Goal: Information Seeking & Learning: Compare options

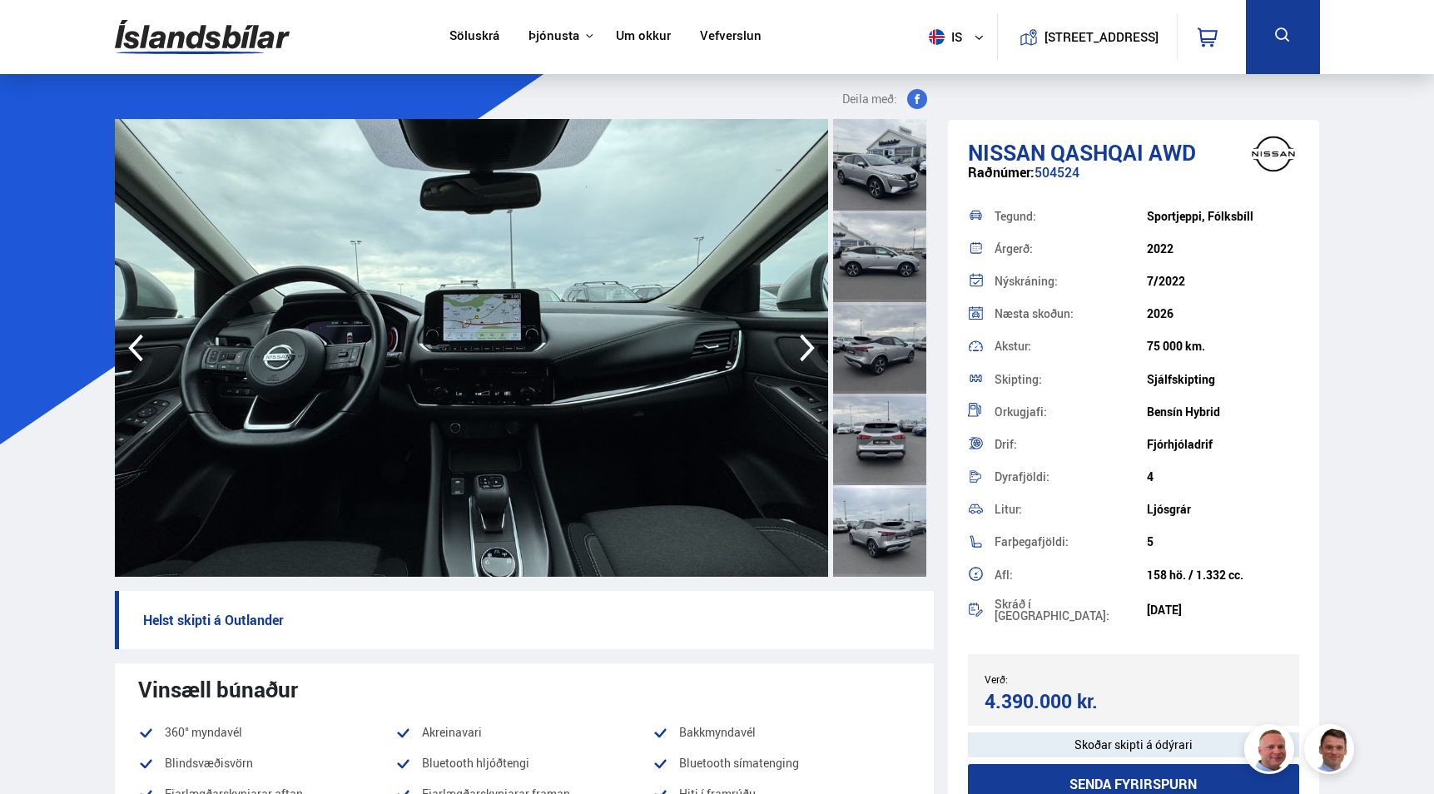
scroll to position [73, 0]
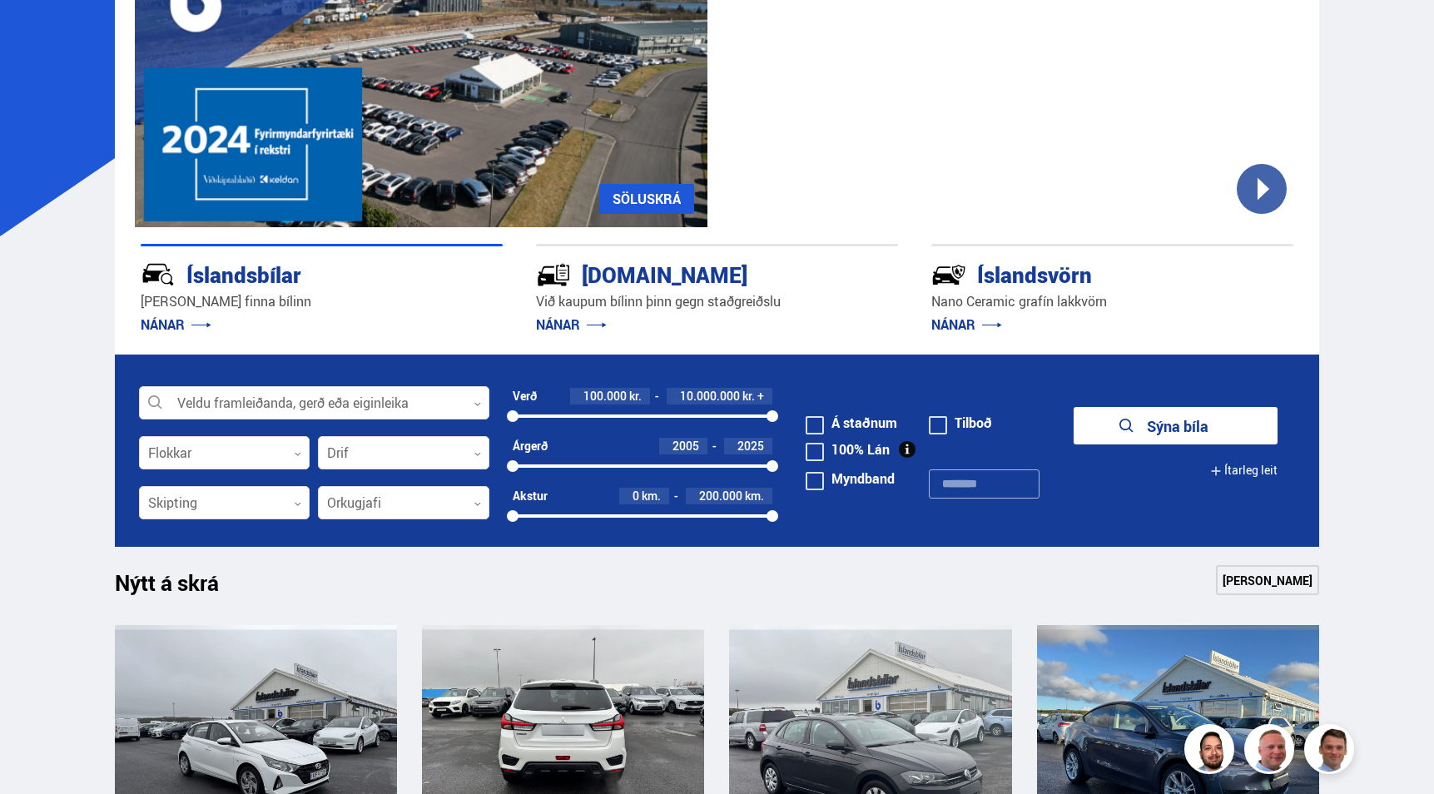
scroll to position [210, 0]
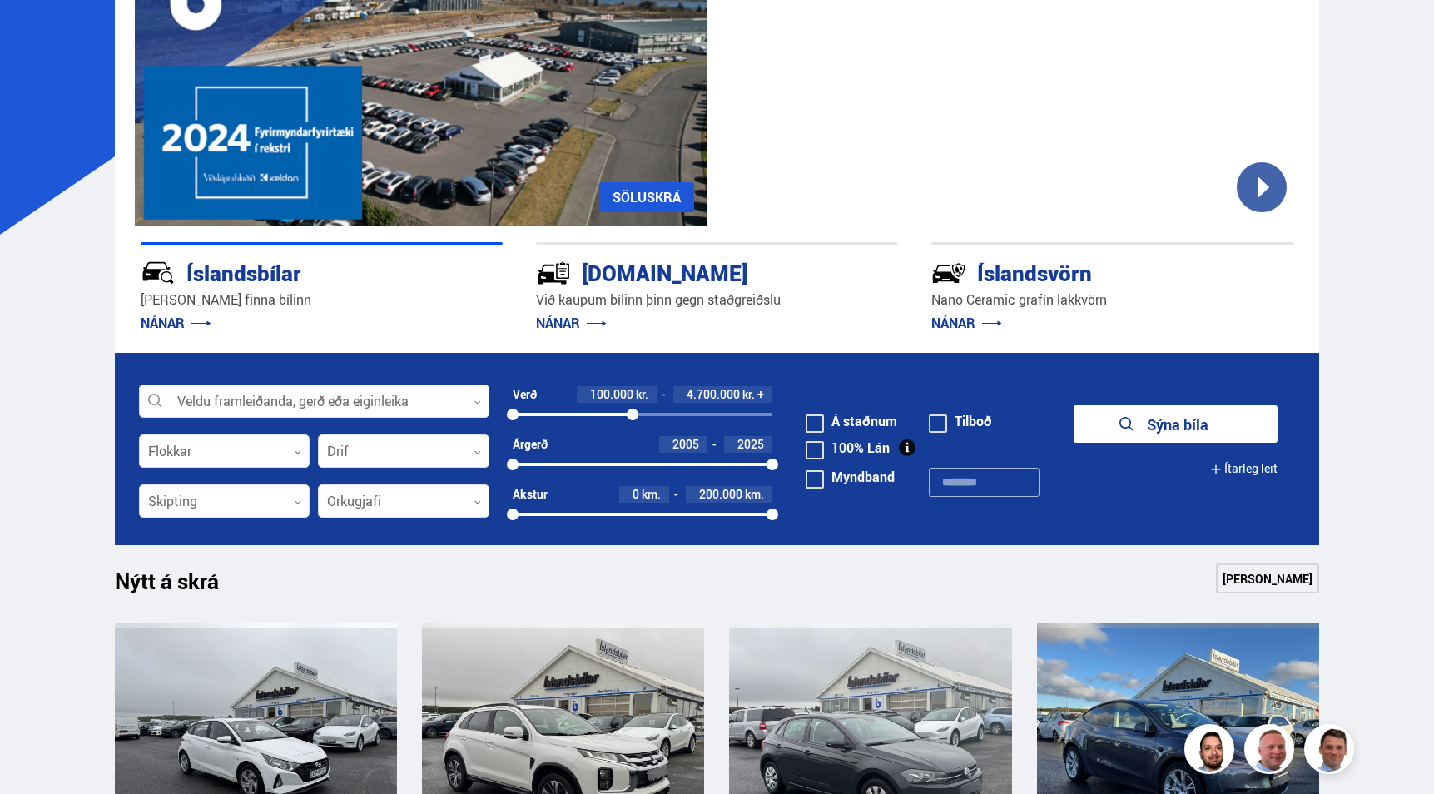
drag, startPoint x: 772, startPoint y: 415, endPoint x: 633, endPoint y: 417, distance: 139.0
click at [633, 417] on div at bounding box center [633, 415] width 12 height 12
drag, startPoint x: 516, startPoint y: 416, endPoint x: 613, endPoint y: 412, distance: 96.6
click at [613, 412] on div at bounding box center [614, 415] width 12 height 12
click at [1211, 429] on button "Sýna 40 bíla" at bounding box center [1176, 423] width 204 height 37
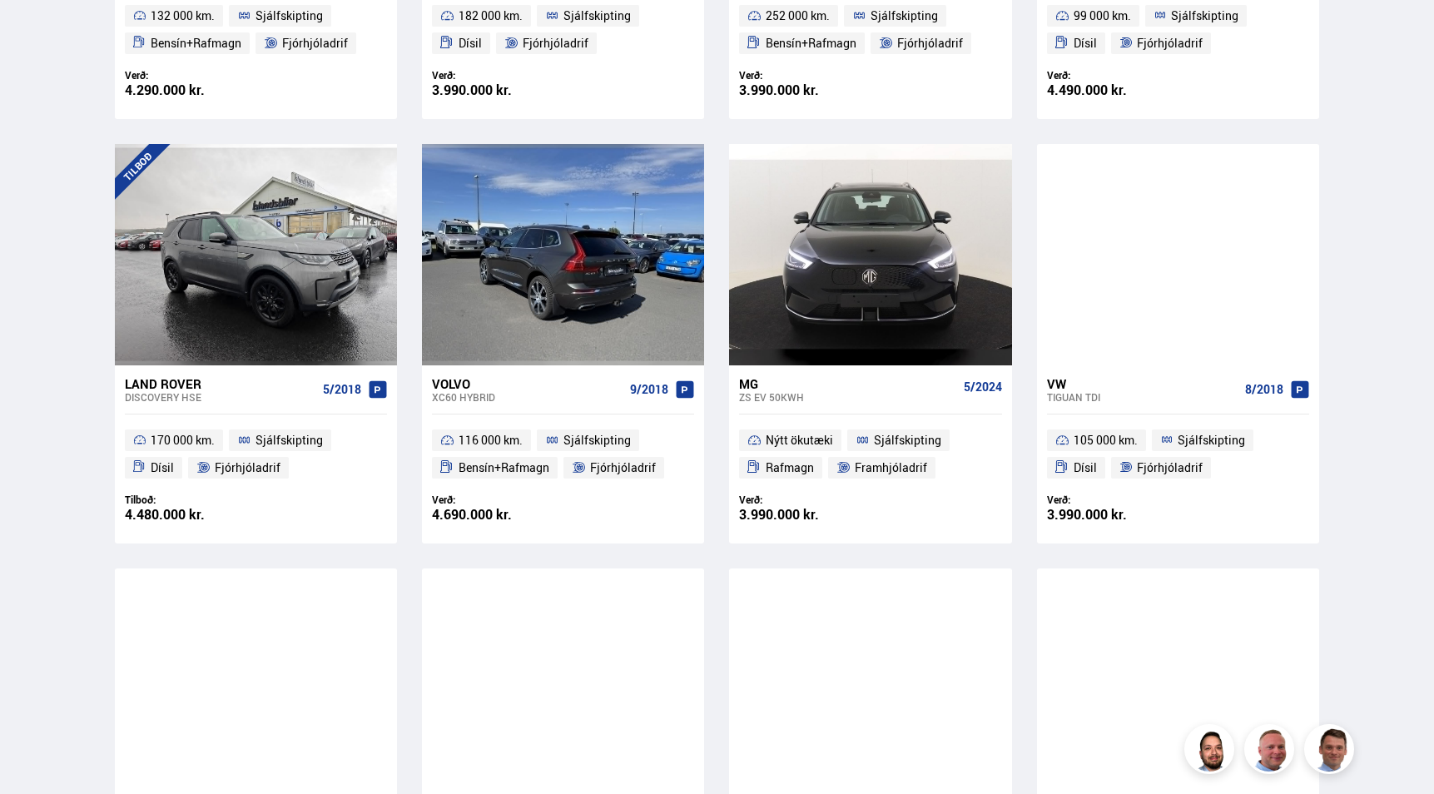
scroll to position [675, 0]
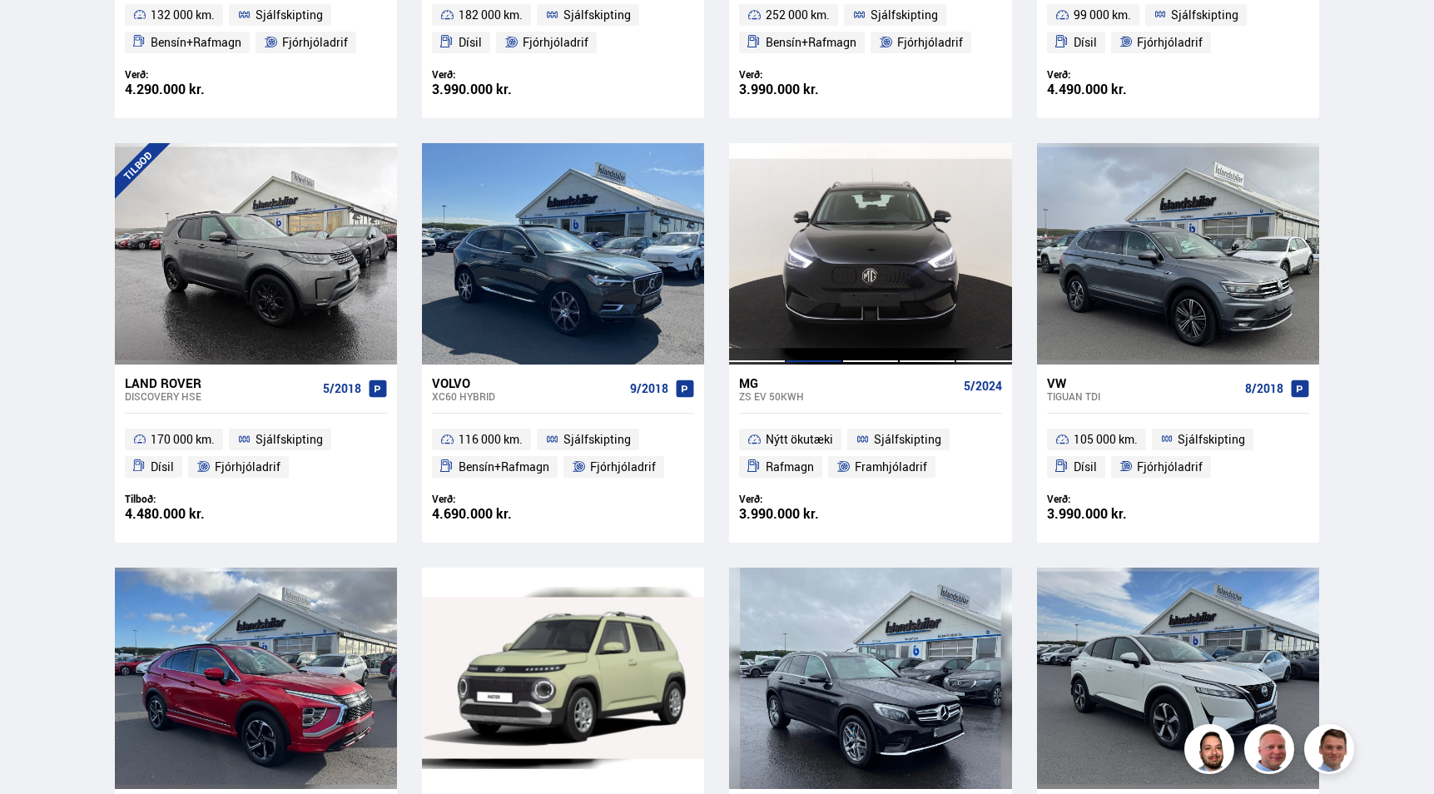
click at [832, 320] on div at bounding box center [814, 253] width 57 height 221
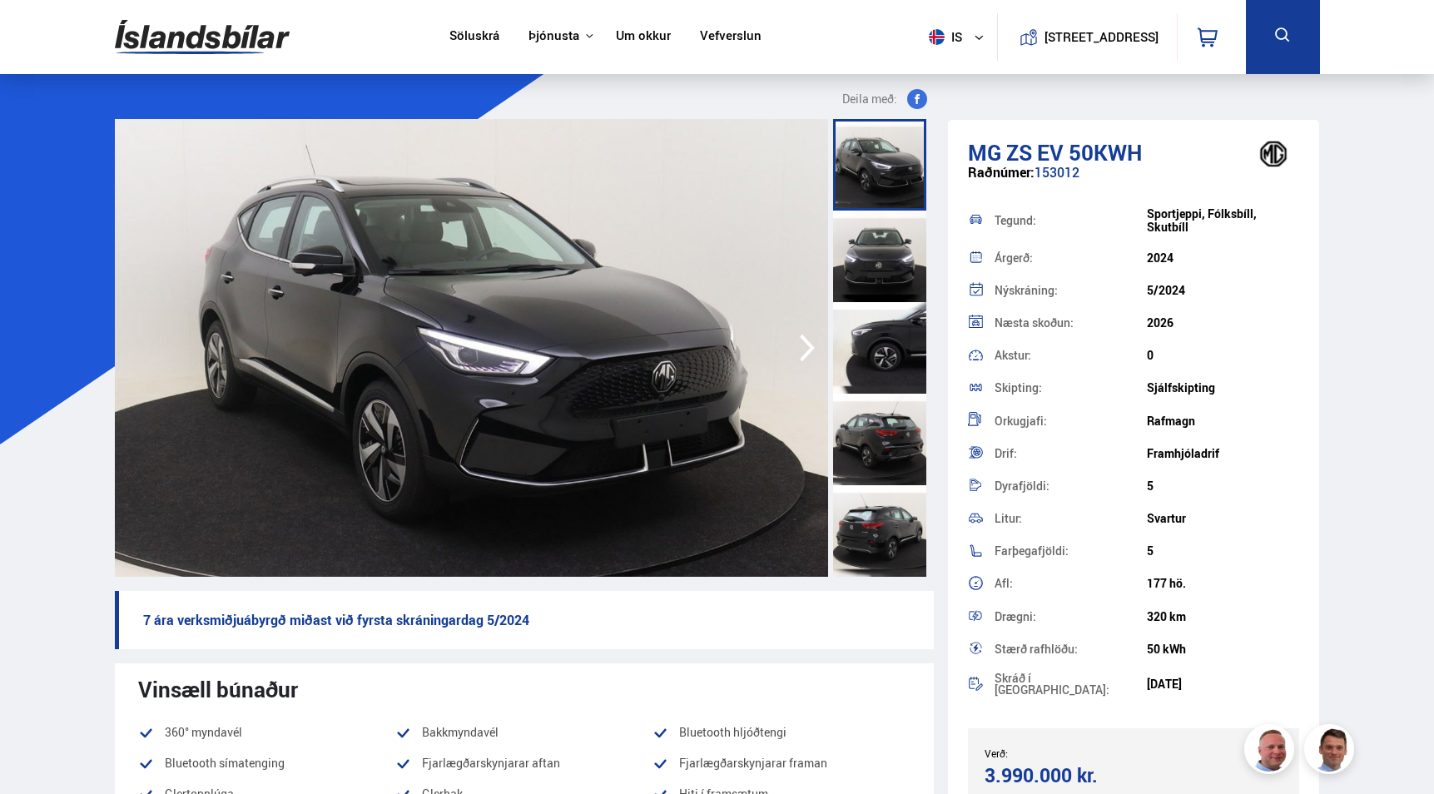
click at [801, 345] on icon "button" at bounding box center [807, 348] width 33 height 40
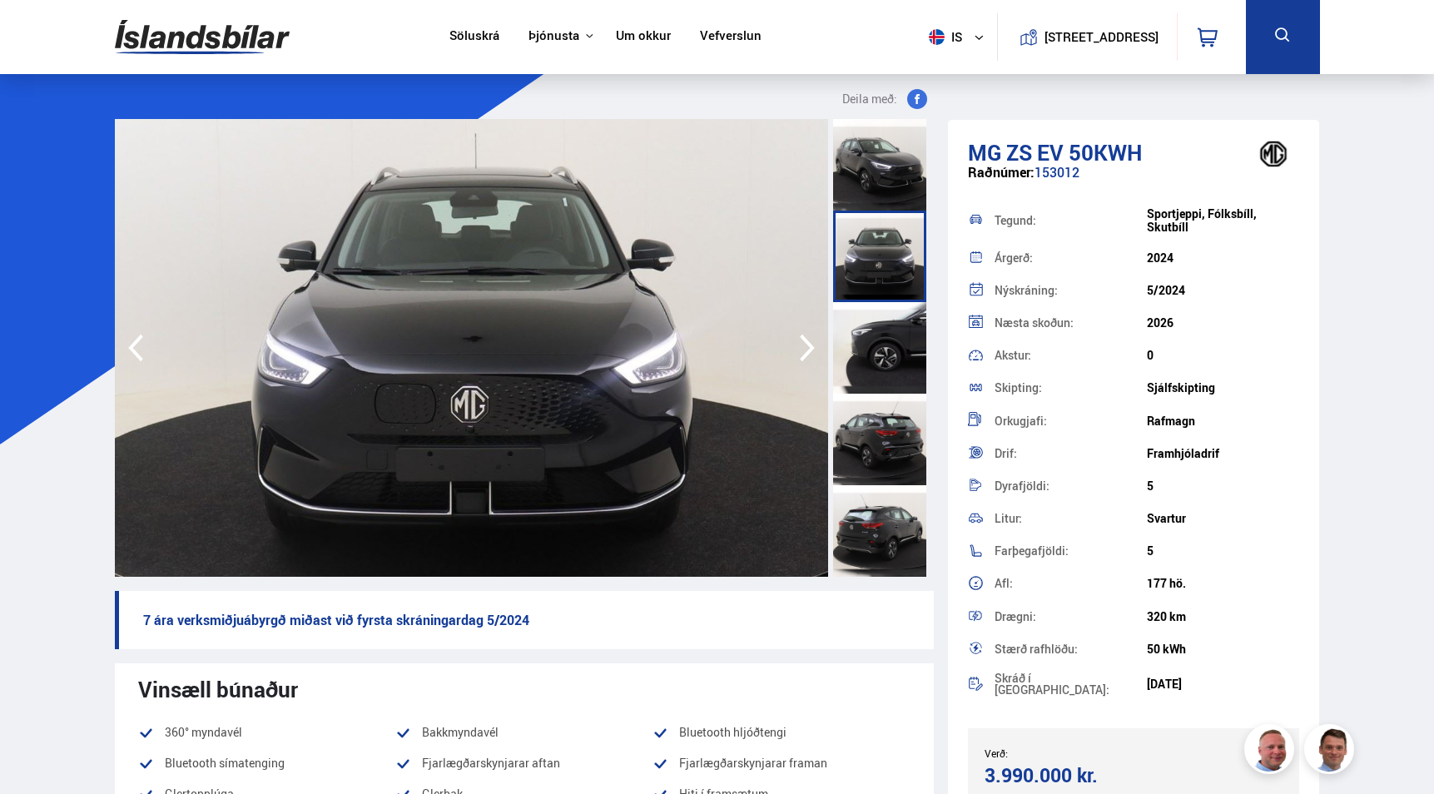
click at [801, 345] on icon "button" at bounding box center [807, 348] width 33 height 40
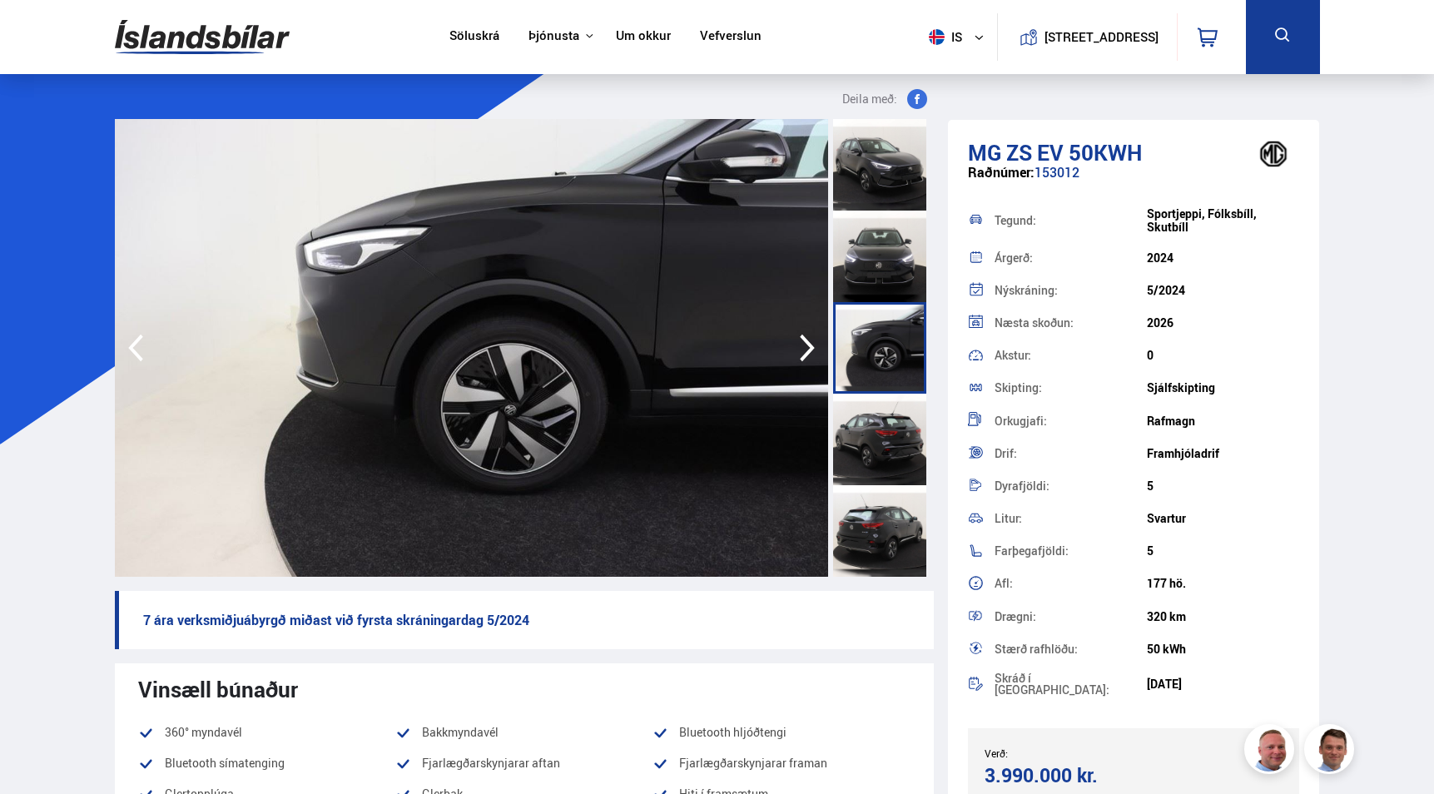
click at [801, 345] on icon "button" at bounding box center [807, 348] width 33 height 40
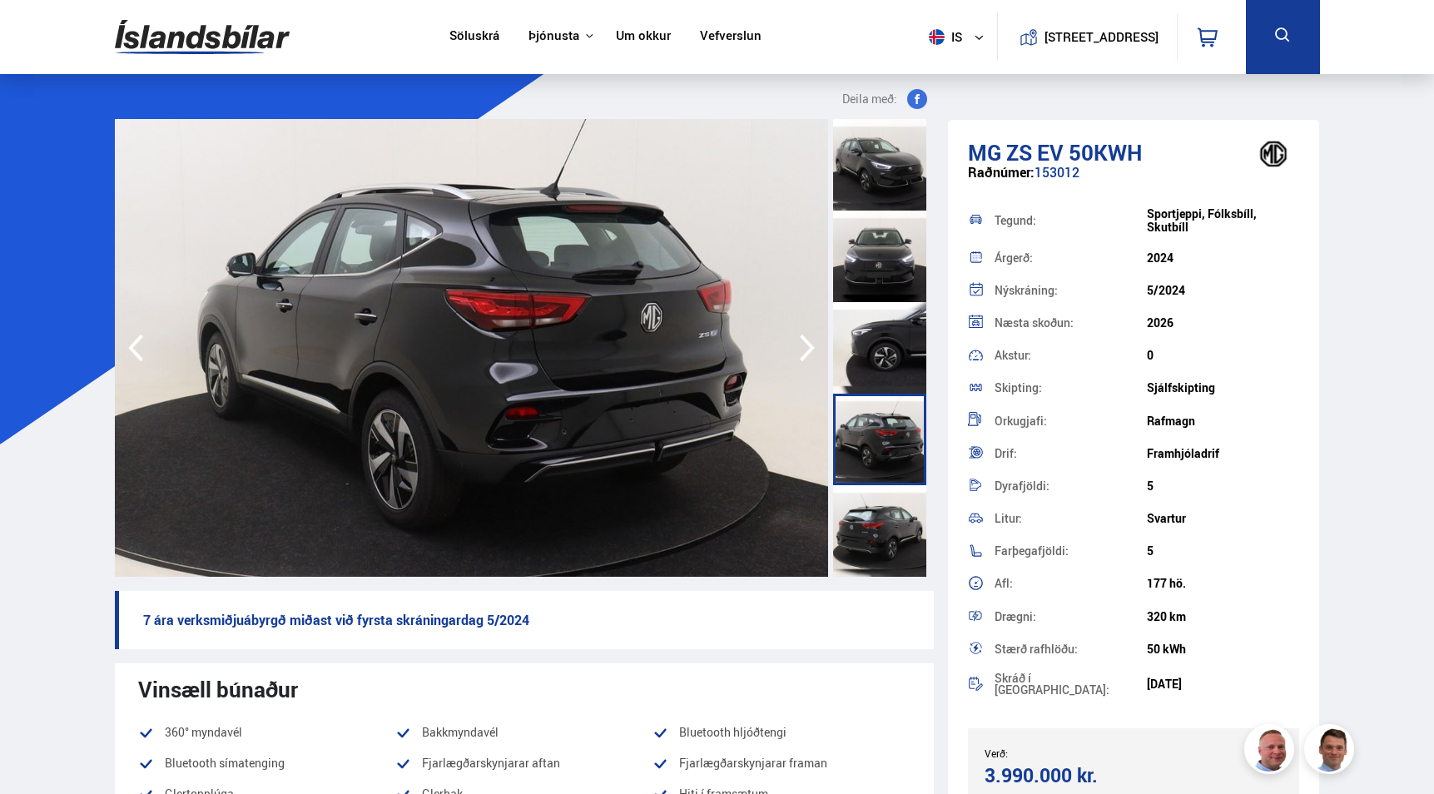
click at [801, 345] on icon "button" at bounding box center [807, 348] width 33 height 40
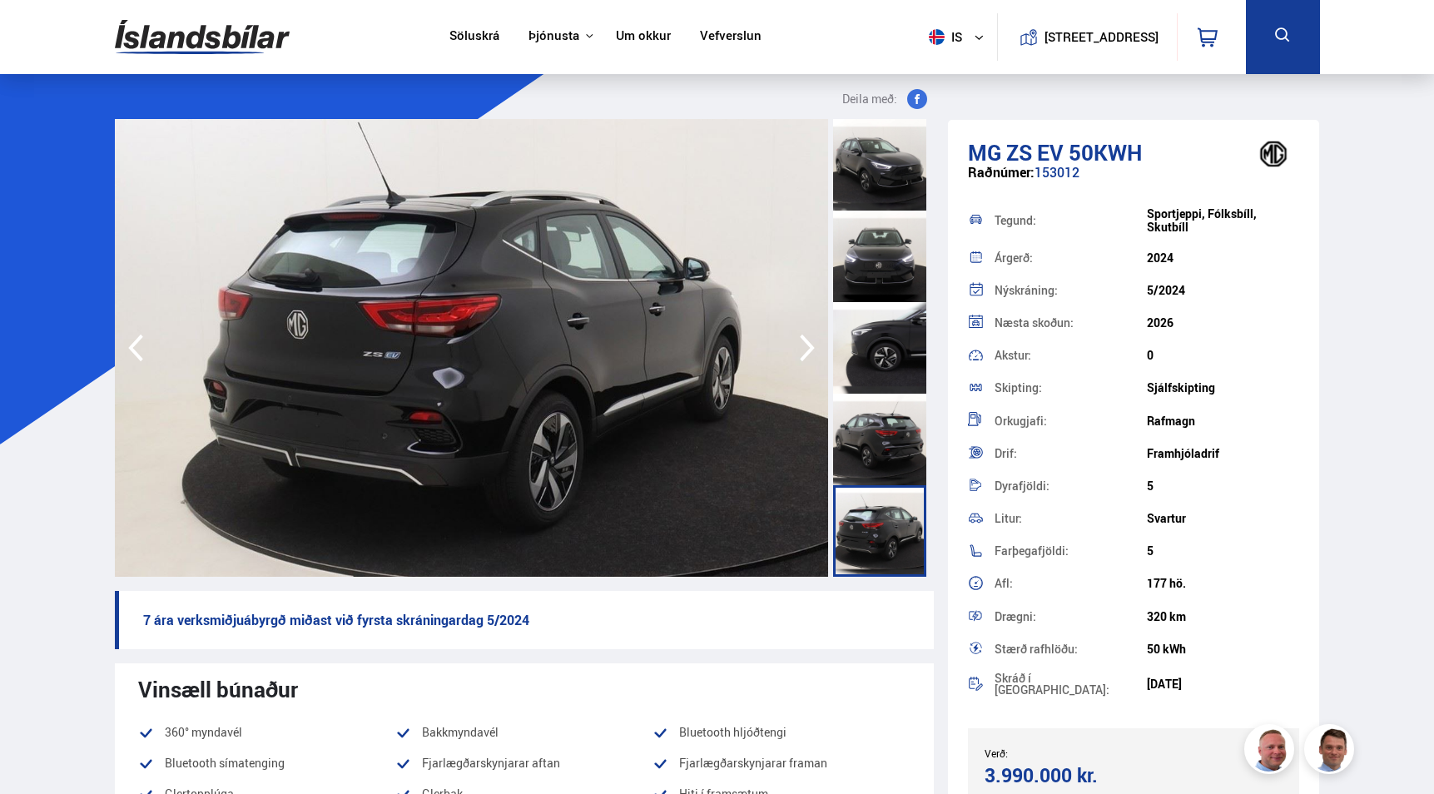
click at [801, 345] on icon "button" at bounding box center [807, 348] width 33 height 40
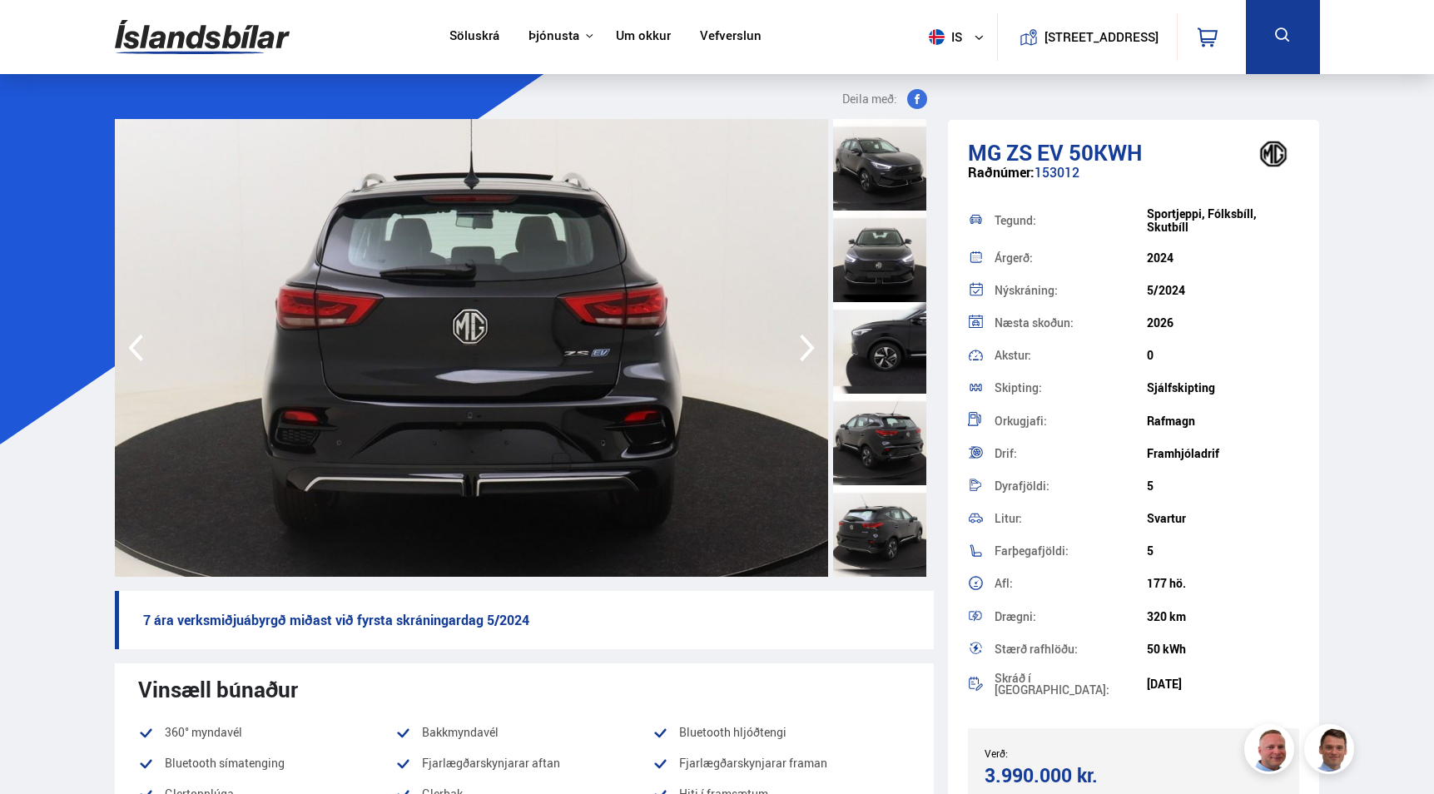
click at [801, 345] on icon "button" at bounding box center [807, 348] width 33 height 40
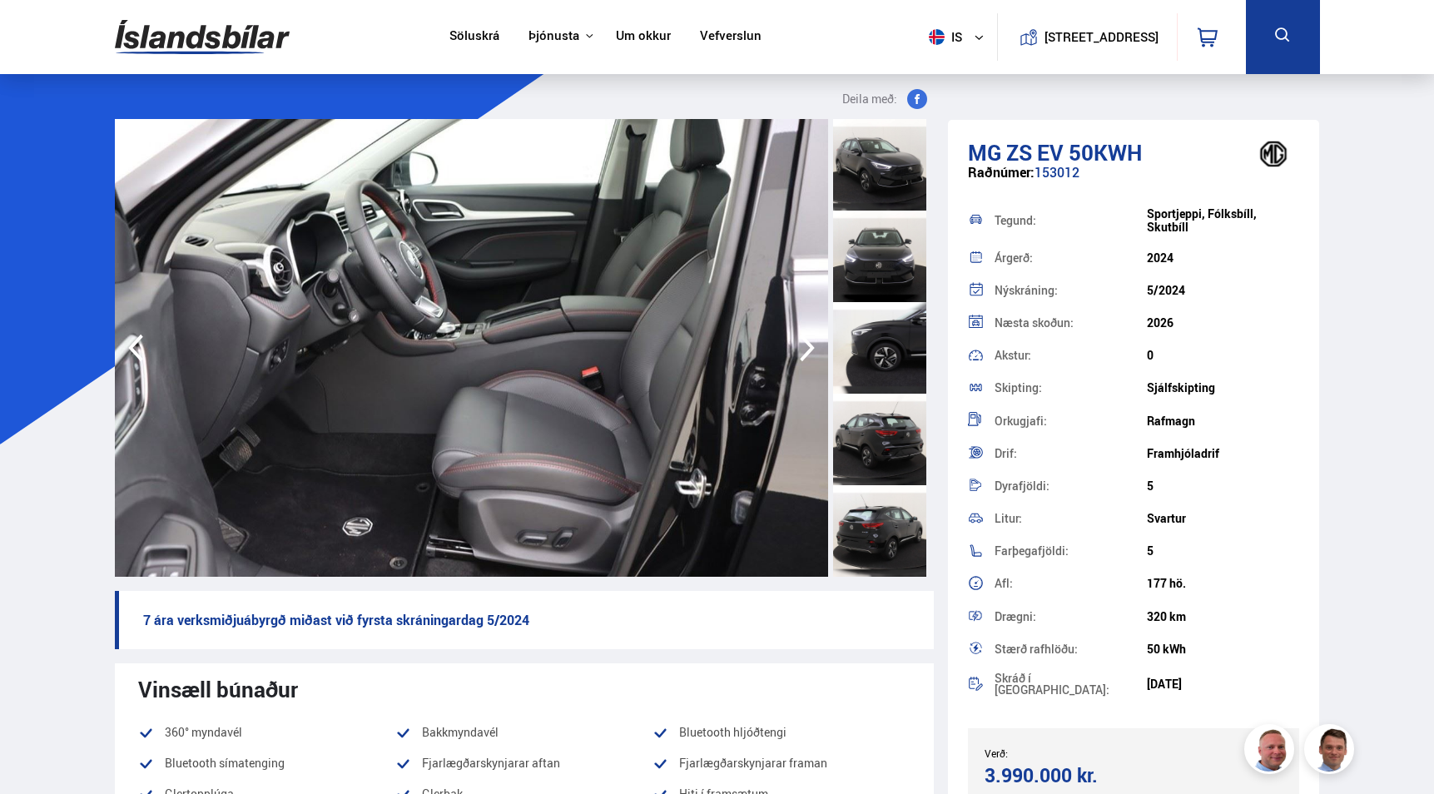
click at [801, 345] on icon "button" at bounding box center [807, 348] width 33 height 40
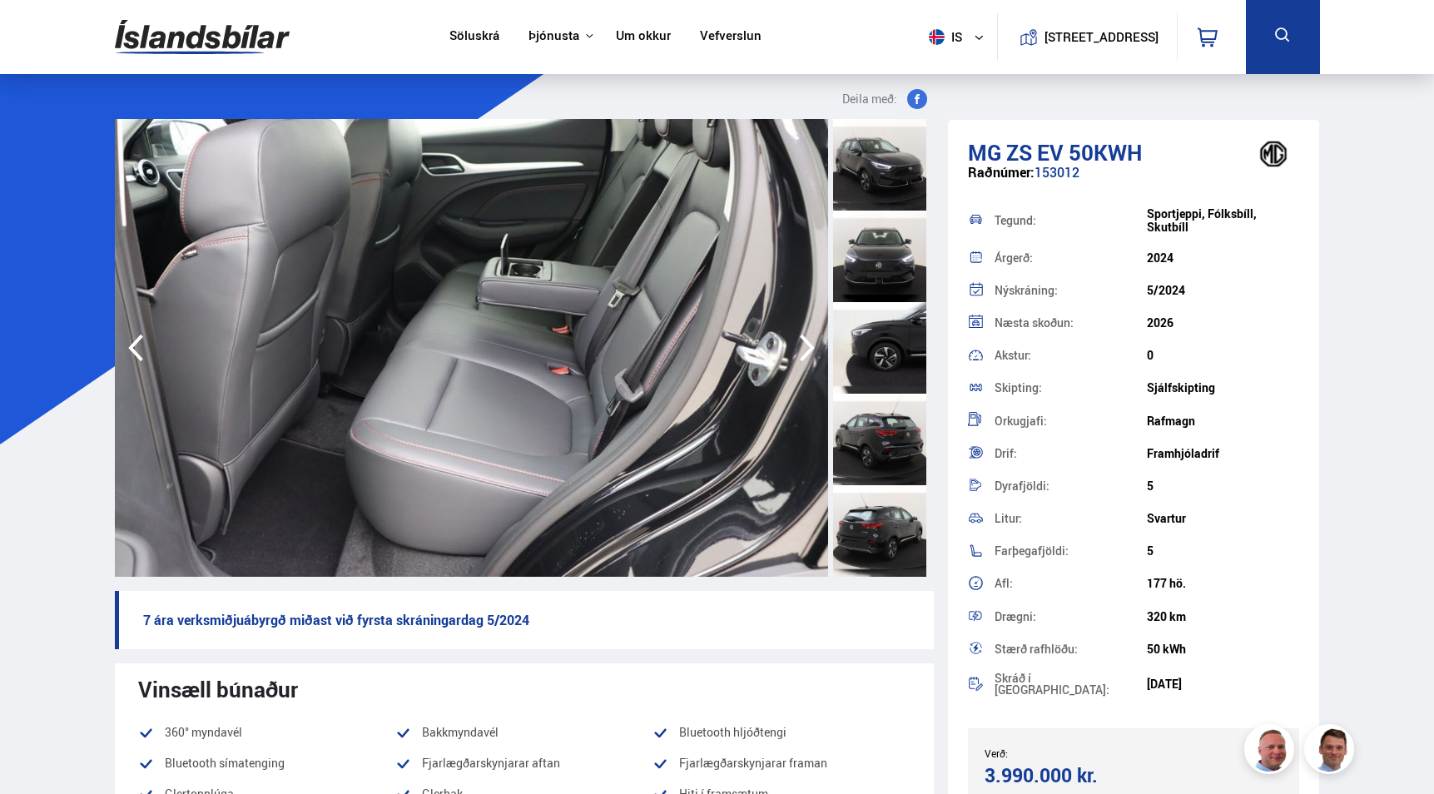
click at [801, 345] on icon "button" at bounding box center [807, 348] width 33 height 40
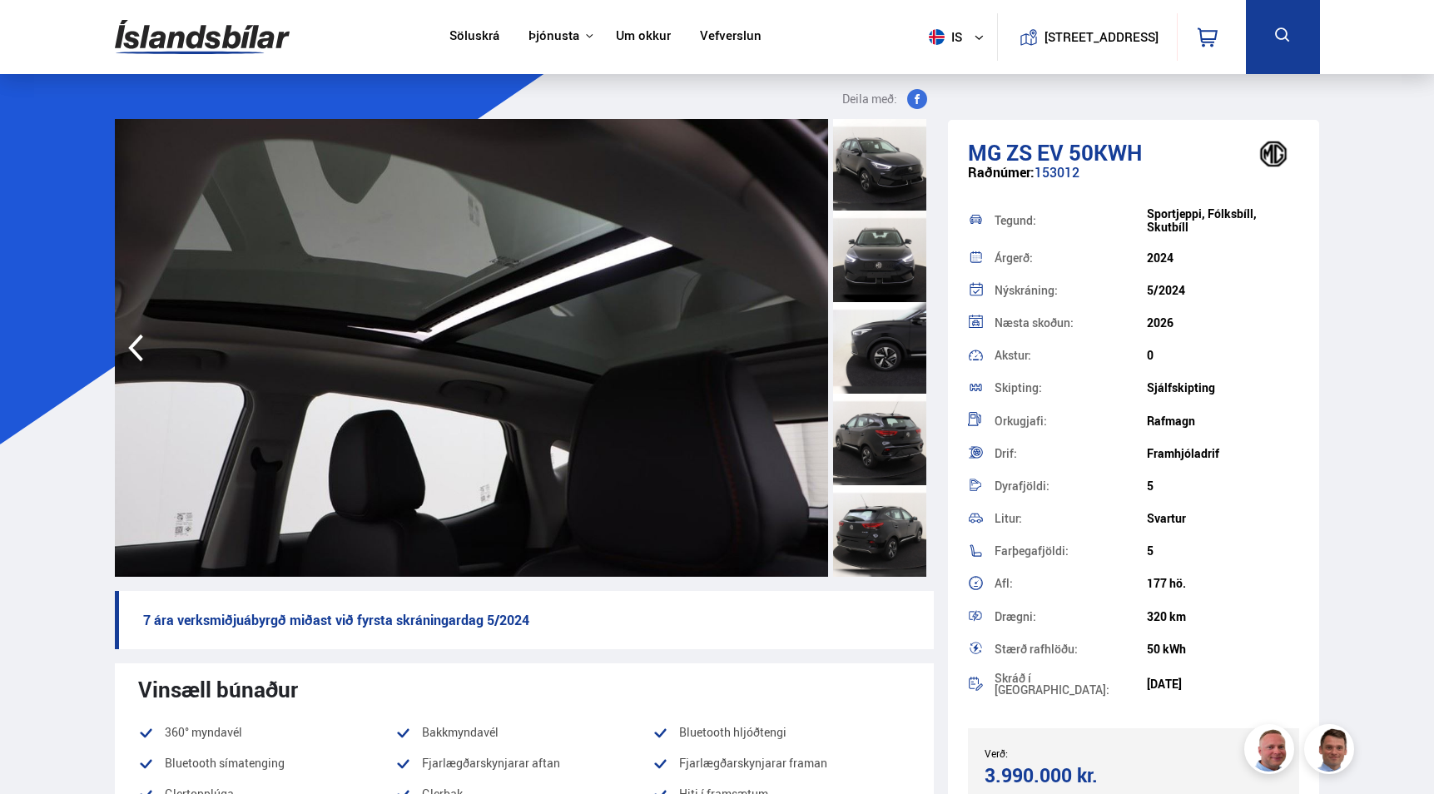
click at [801, 345] on img at bounding box center [471, 348] width 713 height 458
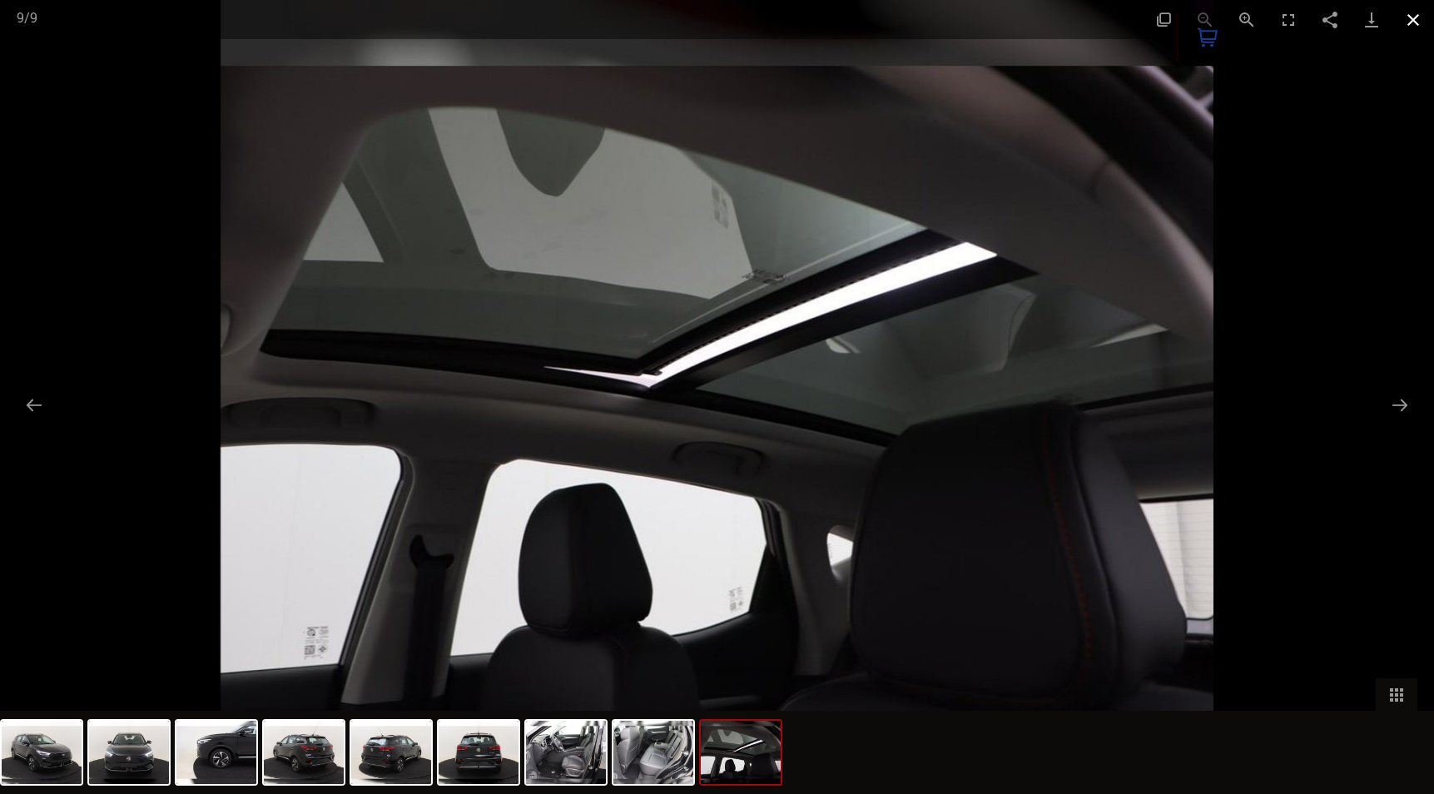
click at [1408, 17] on button "Close gallery" at bounding box center [1414, 19] width 42 height 39
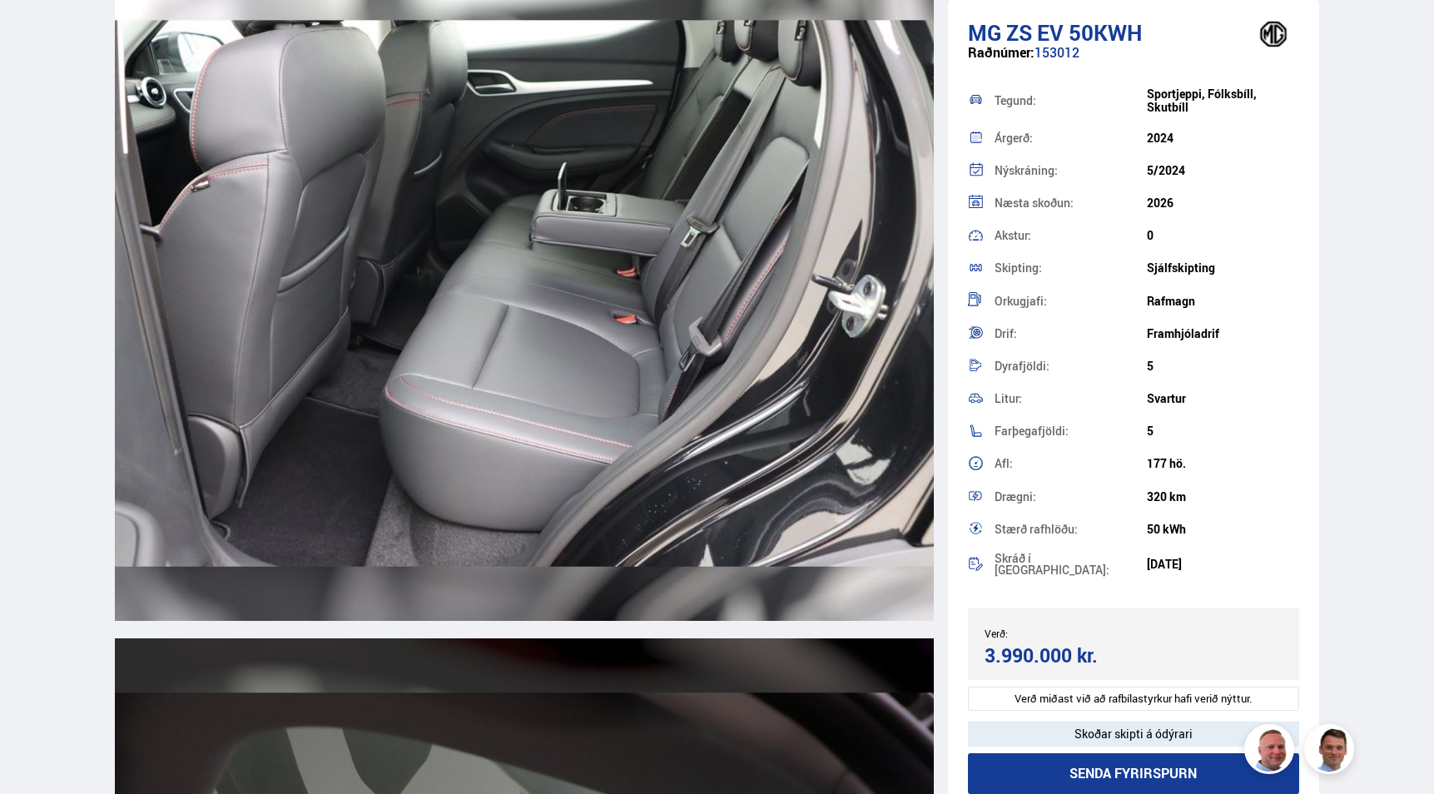
scroll to position [6947, 0]
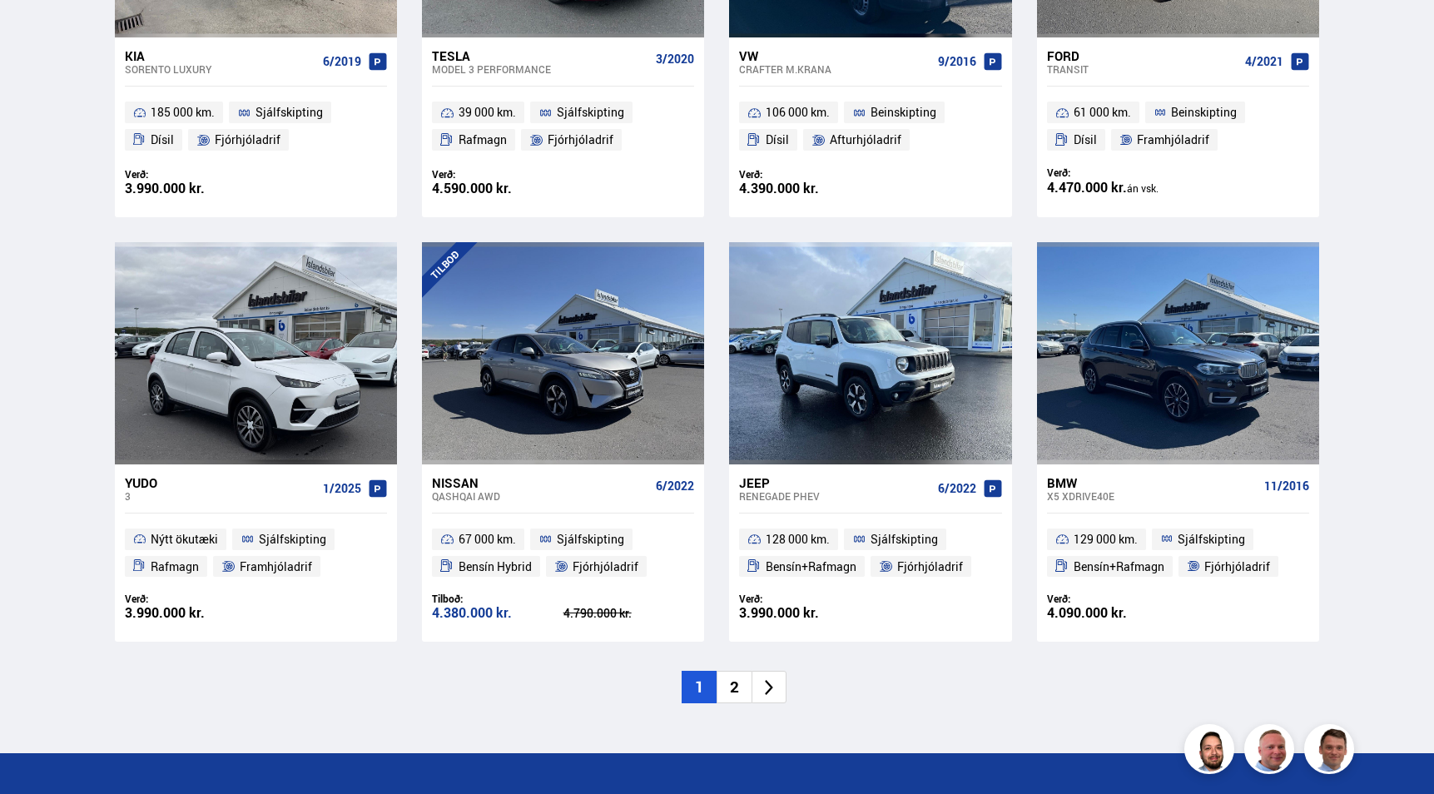
scroll to position [2277, 0]
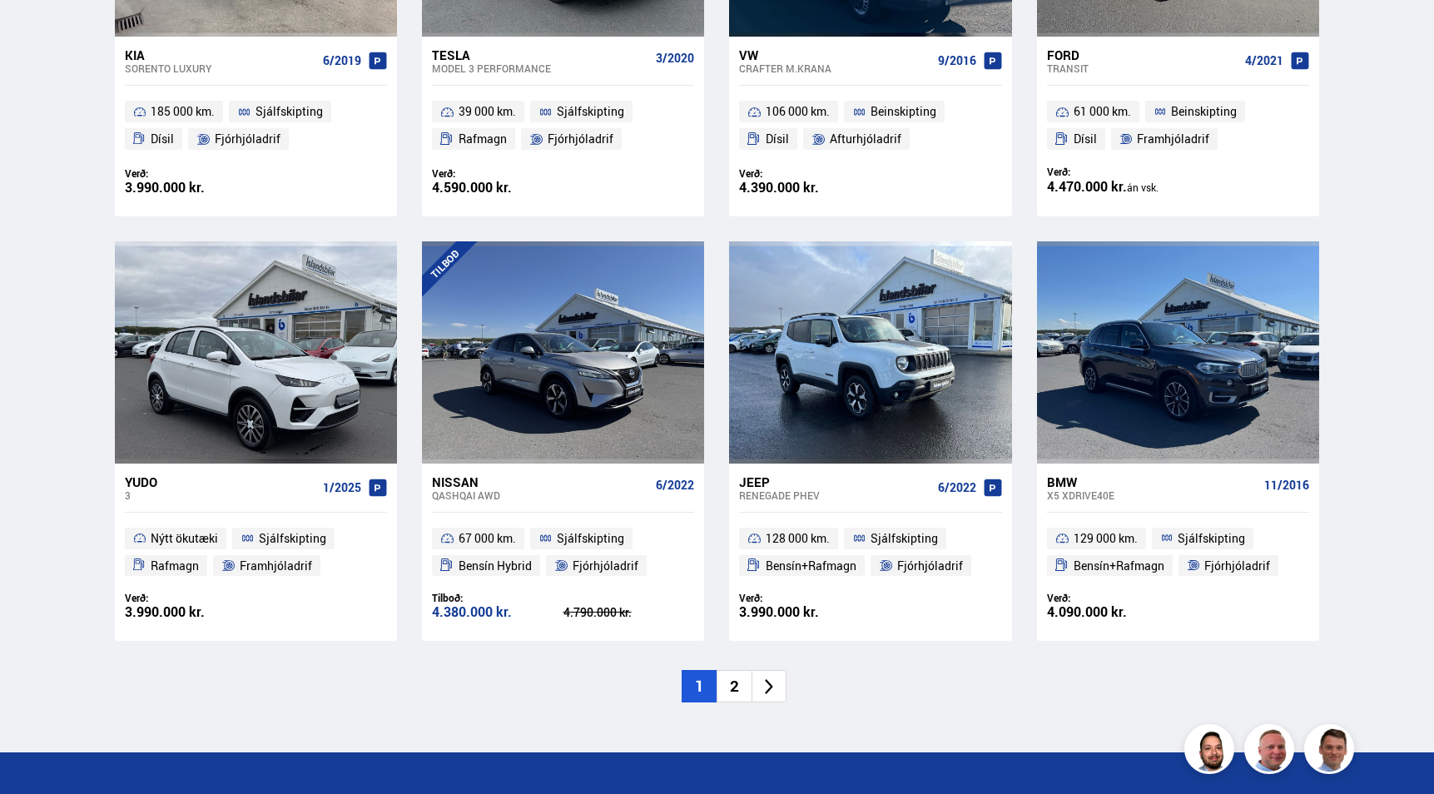
click at [769, 679] on icon at bounding box center [769, 687] width 8 height 16
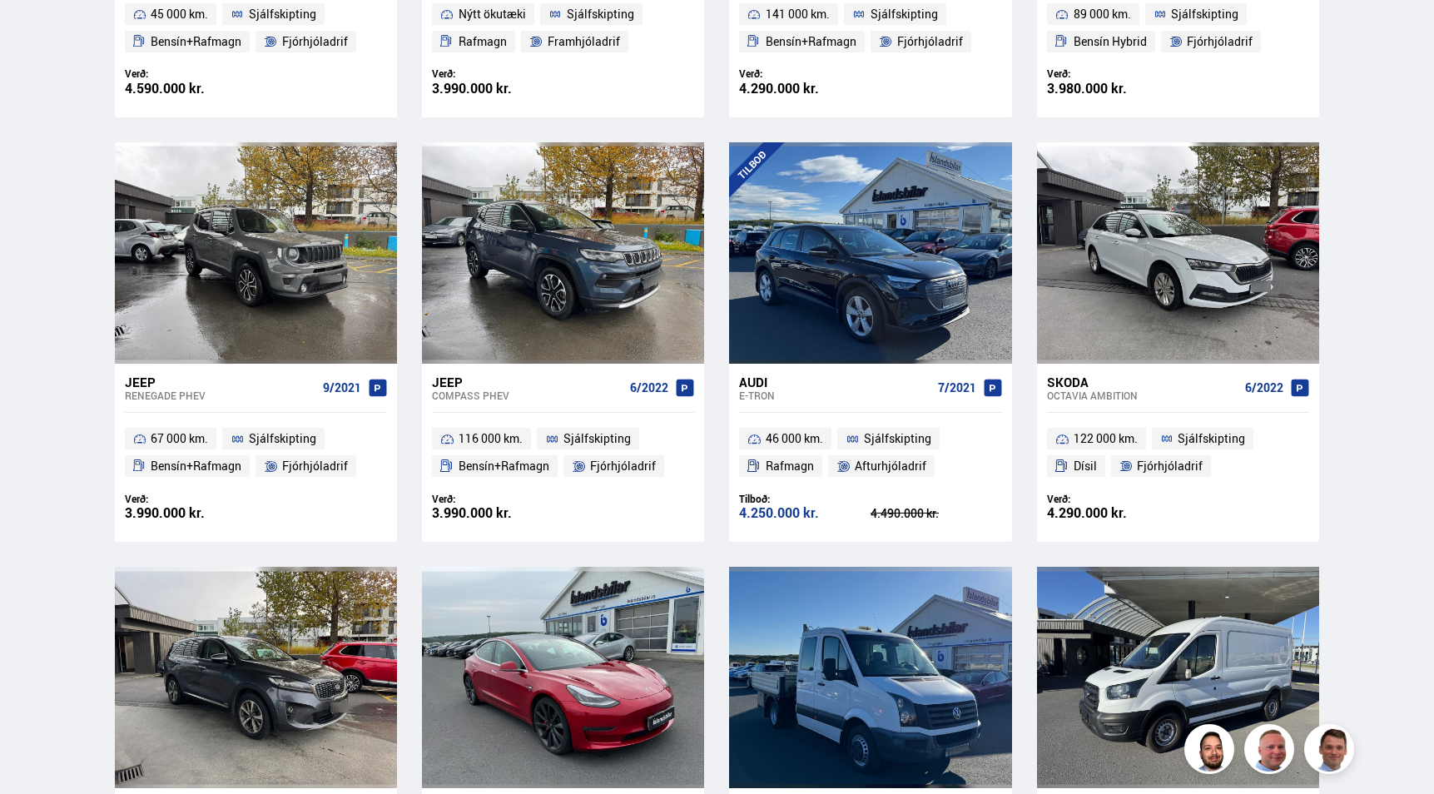
scroll to position [0, 0]
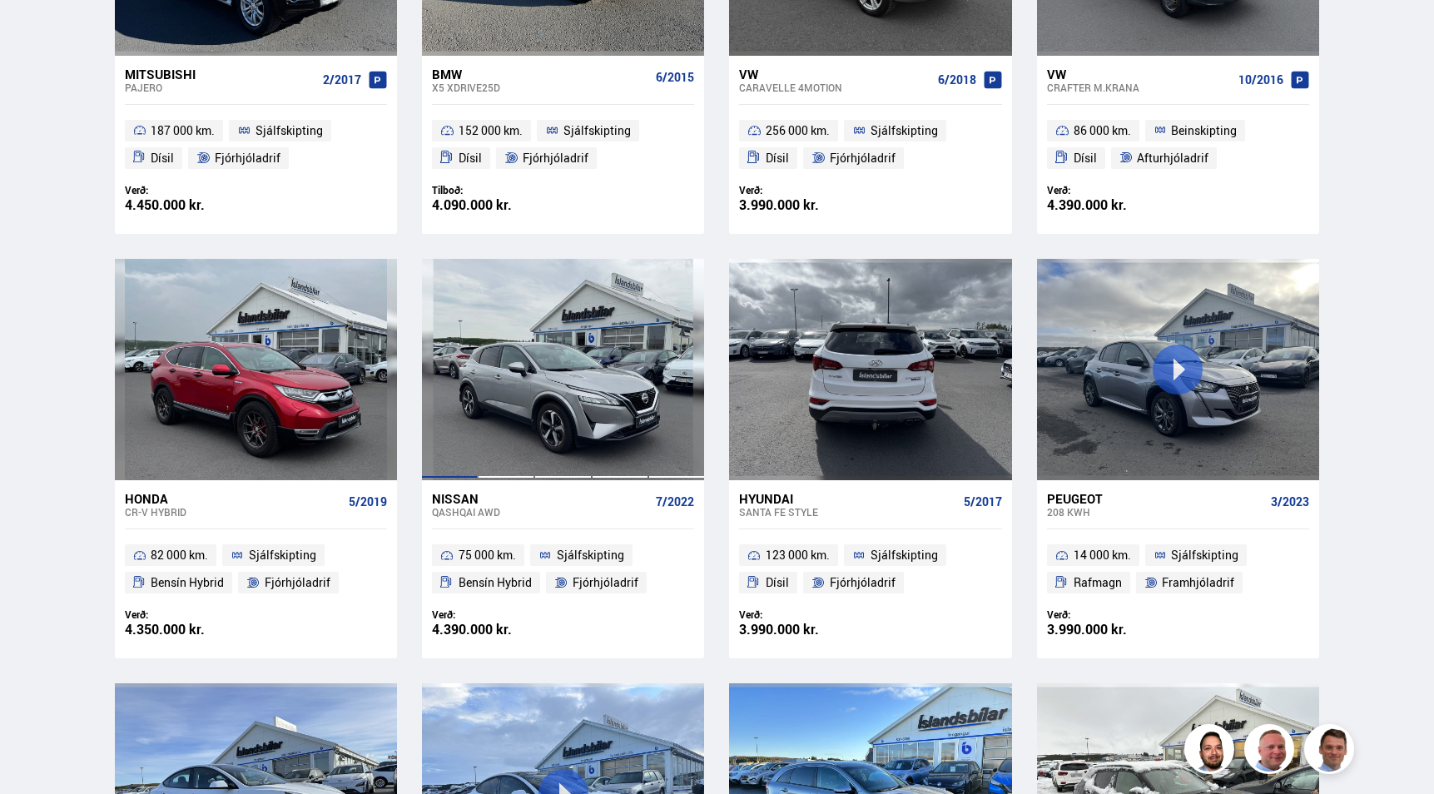
scroll to position [979, 0]
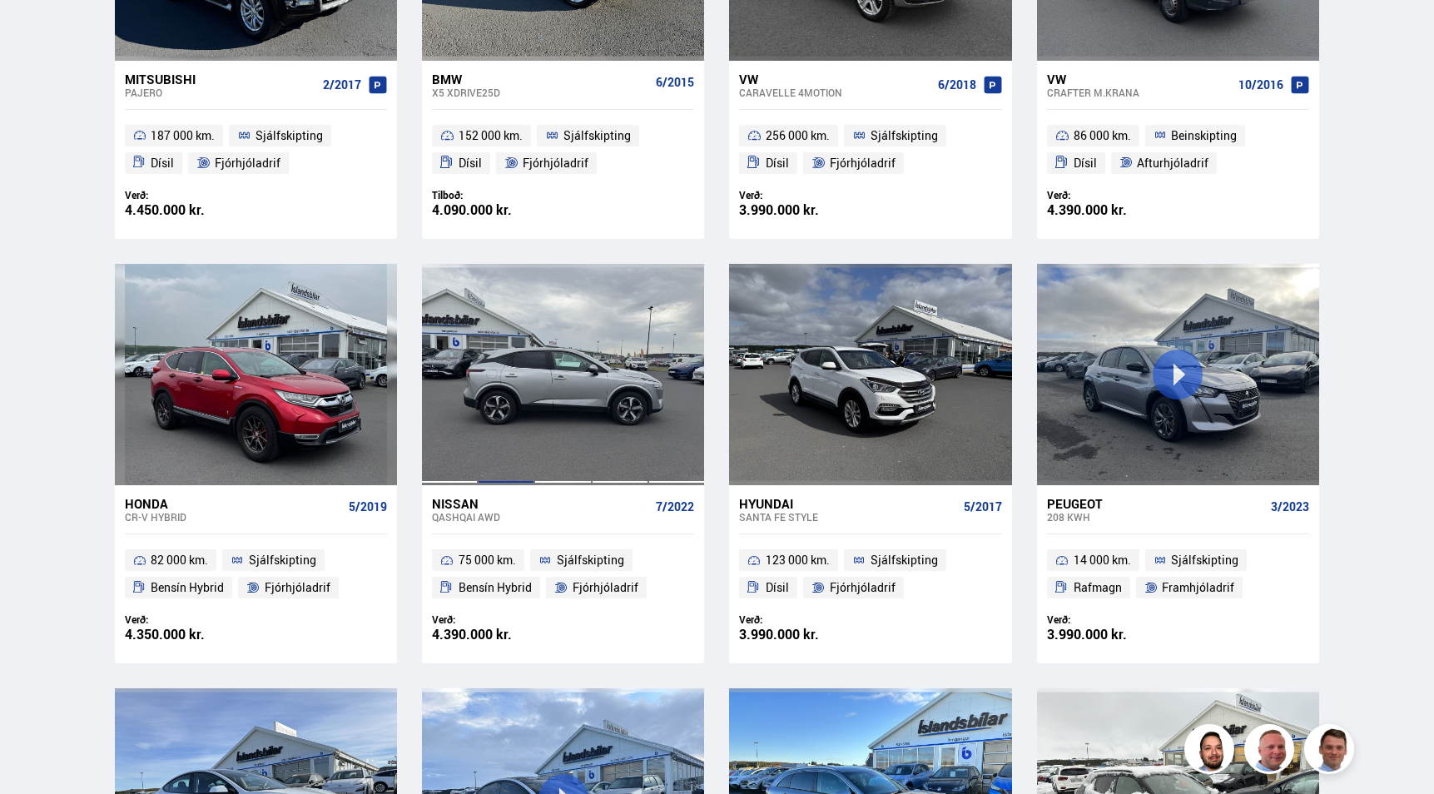
click at [524, 411] on div at bounding box center [506, 374] width 57 height 221
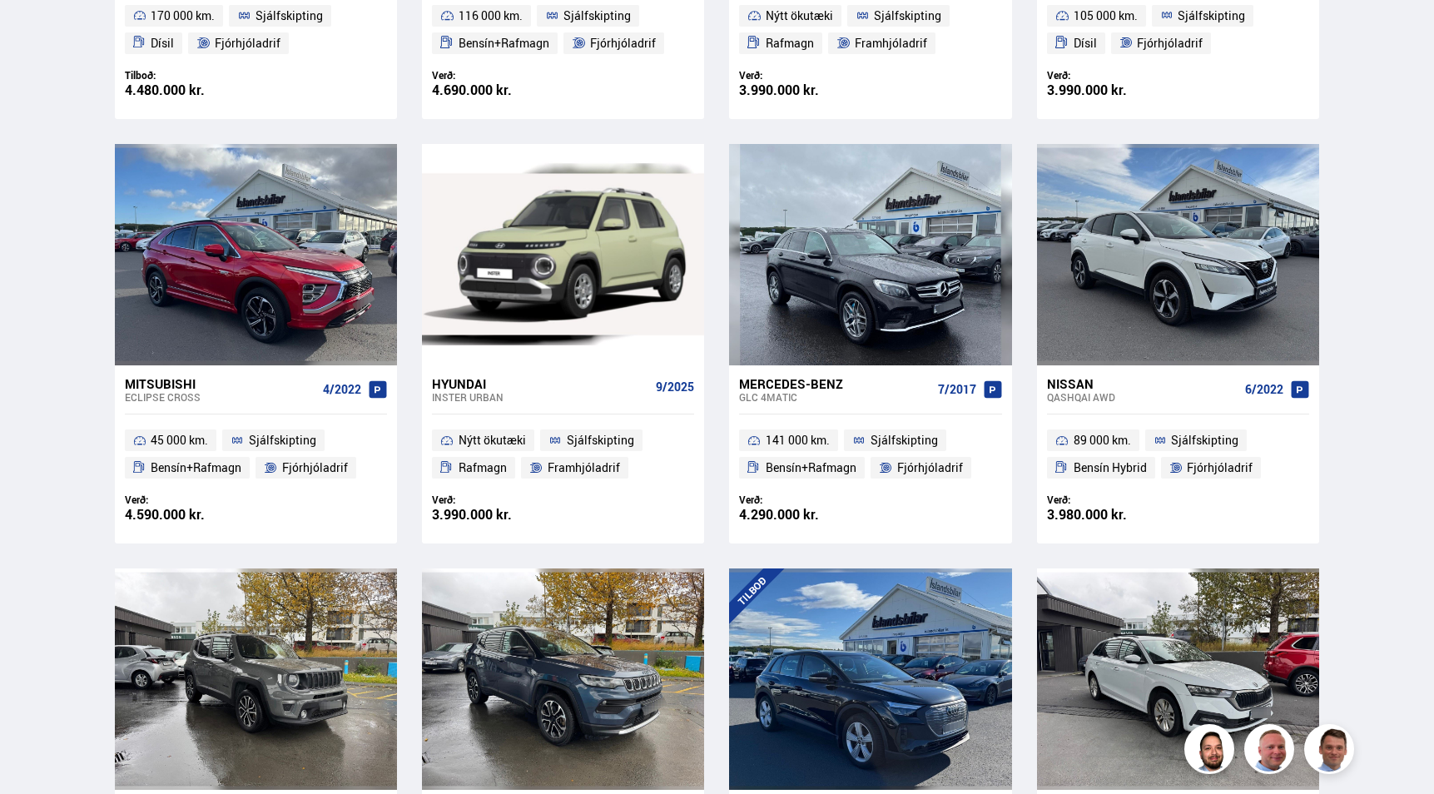
scroll to position [1101, 0]
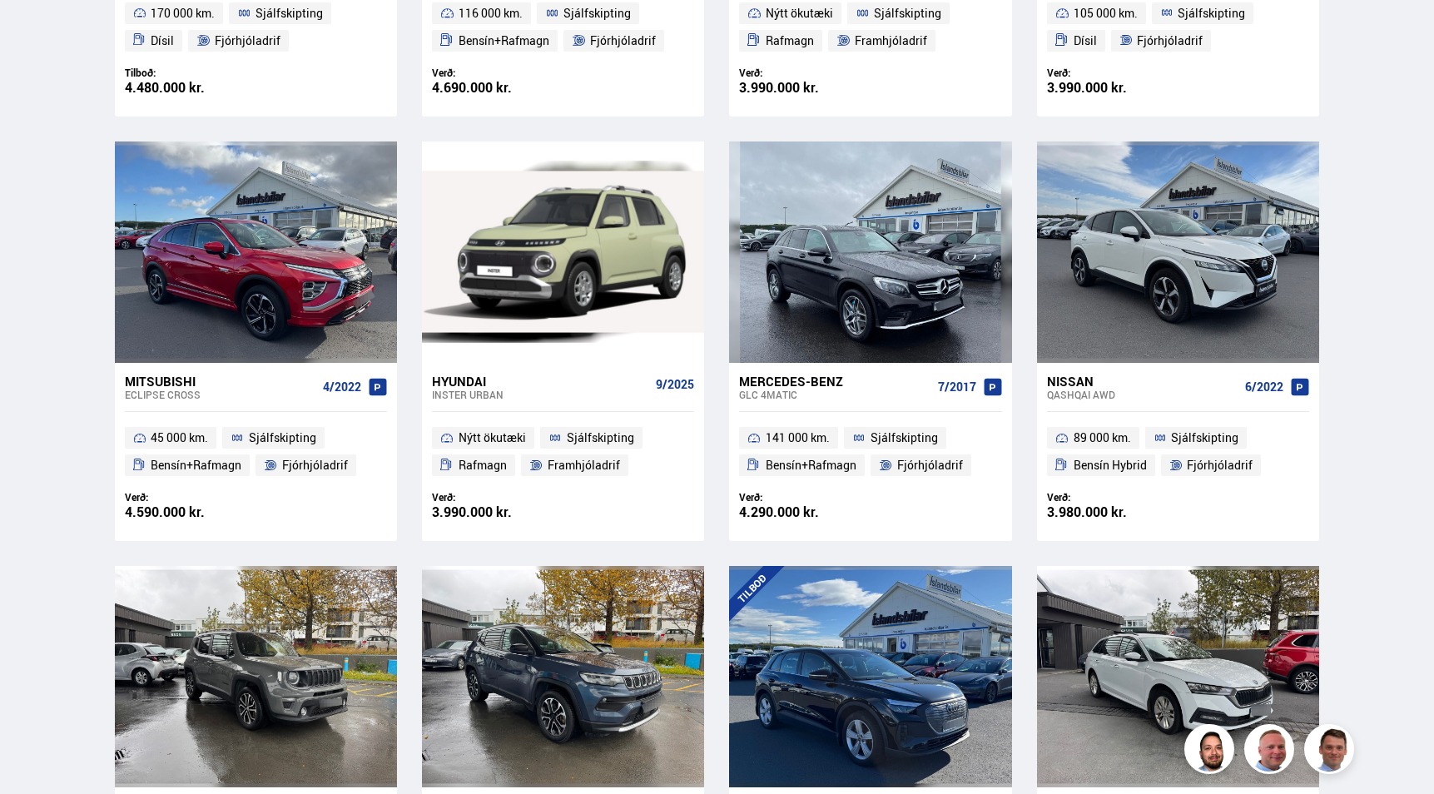
click at [1338, 342] on div "Söluskrá Þjónusta Íslandsbílar Kaupumbila.is Íslandsvörn Leiðbeiningar Um okkur…" at bounding box center [717, 557] width 1434 height 3317
